Goal: Information Seeking & Learning: Learn about a topic

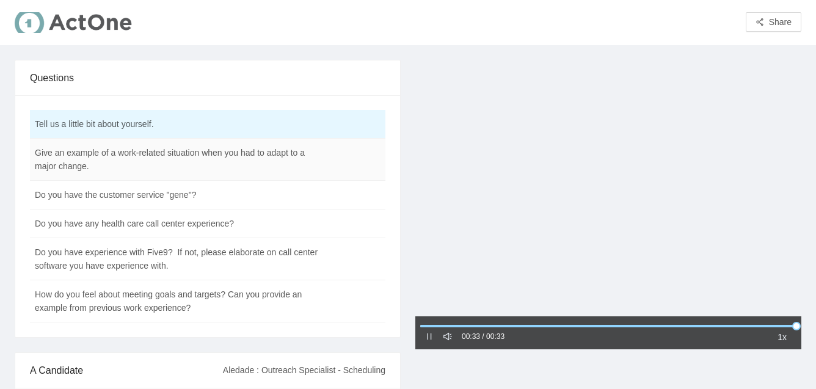
click at [258, 169] on td "Give an example of a work-related situation when you had to adapt to a major ch…" at bounding box center [177, 160] width 295 height 42
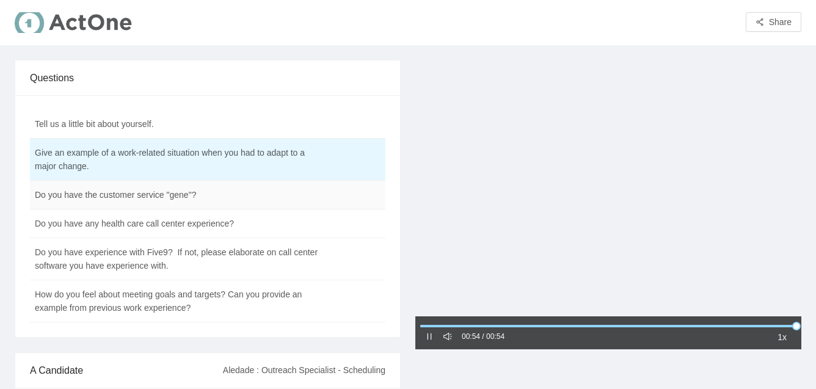
click at [245, 190] on td "Do you have the customer service "gene"?" at bounding box center [177, 195] width 295 height 29
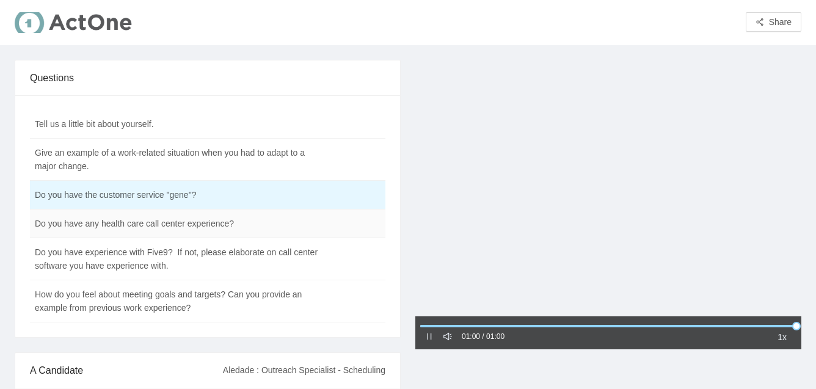
click at [209, 225] on td "Do you have any health care call center experience?" at bounding box center [177, 224] width 295 height 29
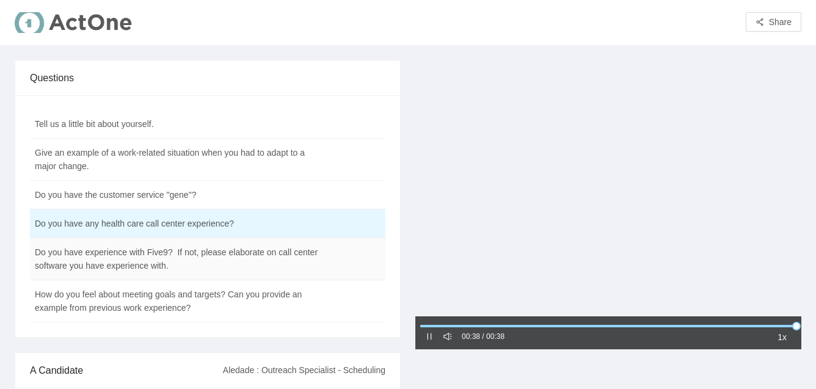
click at [174, 263] on td "Do you have experience with Five9? If not, please elaborate on call center soft…" at bounding box center [177, 259] width 295 height 42
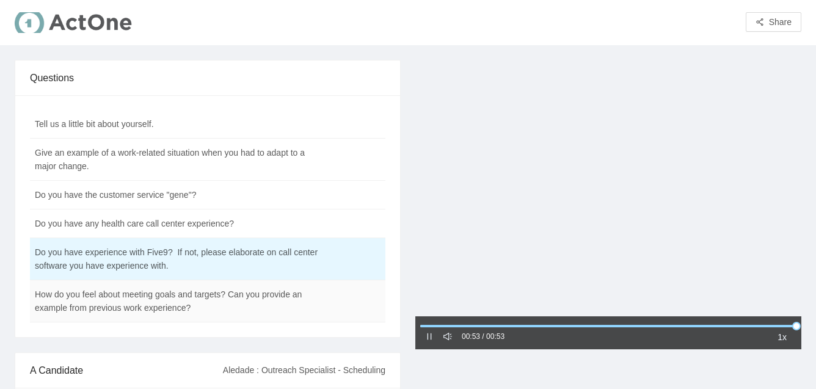
click at [186, 291] on td "How do you feel about meeting goals and targets? Can you provide an example fro…" at bounding box center [177, 301] width 295 height 42
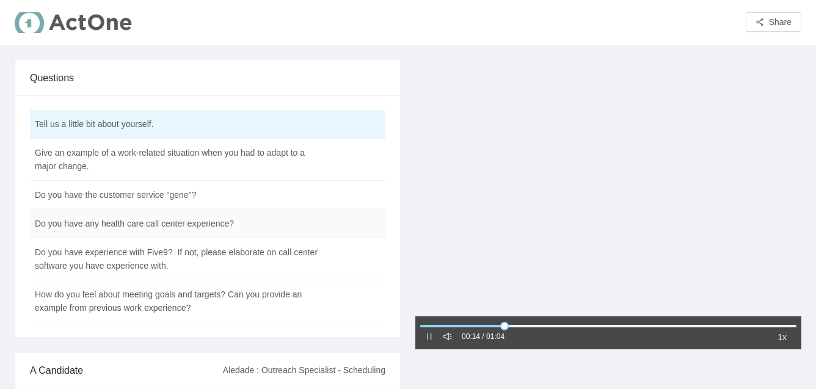
click at [165, 232] on td "Do you have any health care call center experience?" at bounding box center [177, 224] width 295 height 29
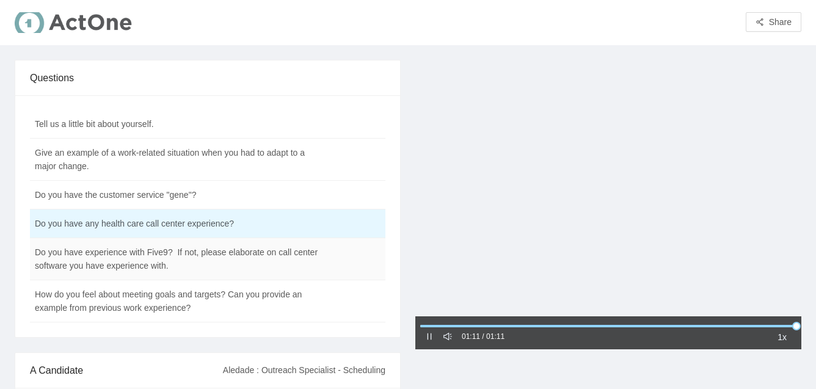
click at [159, 257] on td "Do you have experience with Five9? If not, please elaborate on call center soft…" at bounding box center [177, 259] width 295 height 42
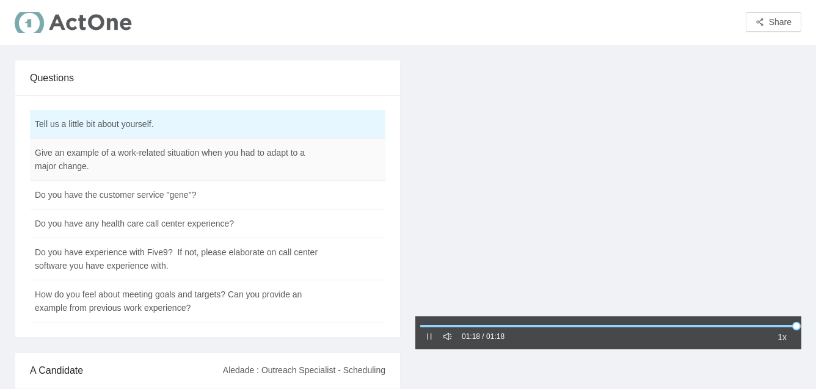
click at [153, 165] on td "Give an example of a work-related situation when you had to adapt to a major ch…" at bounding box center [177, 160] width 295 height 42
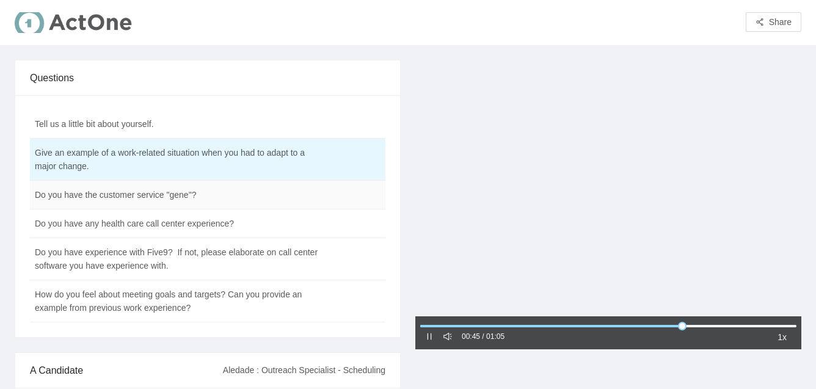
click at [138, 192] on td "Do you have the customer service "gene"?" at bounding box center [177, 195] width 295 height 29
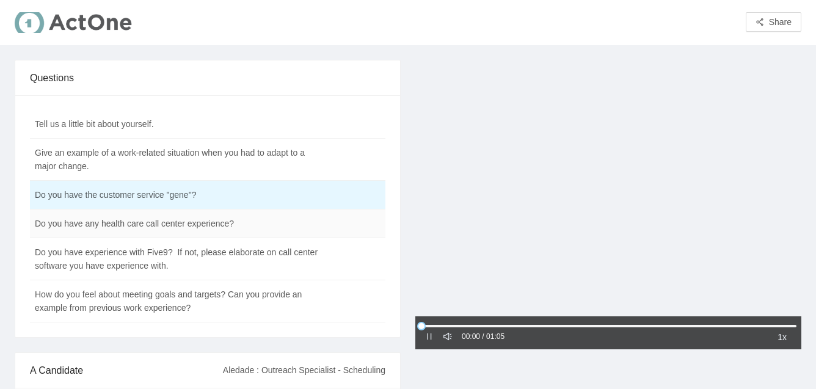
click at [138, 226] on td "Do you have any health care call center experience?" at bounding box center [177, 224] width 295 height 29
